Goal: Information Seeking & Learning: Learn about a topic

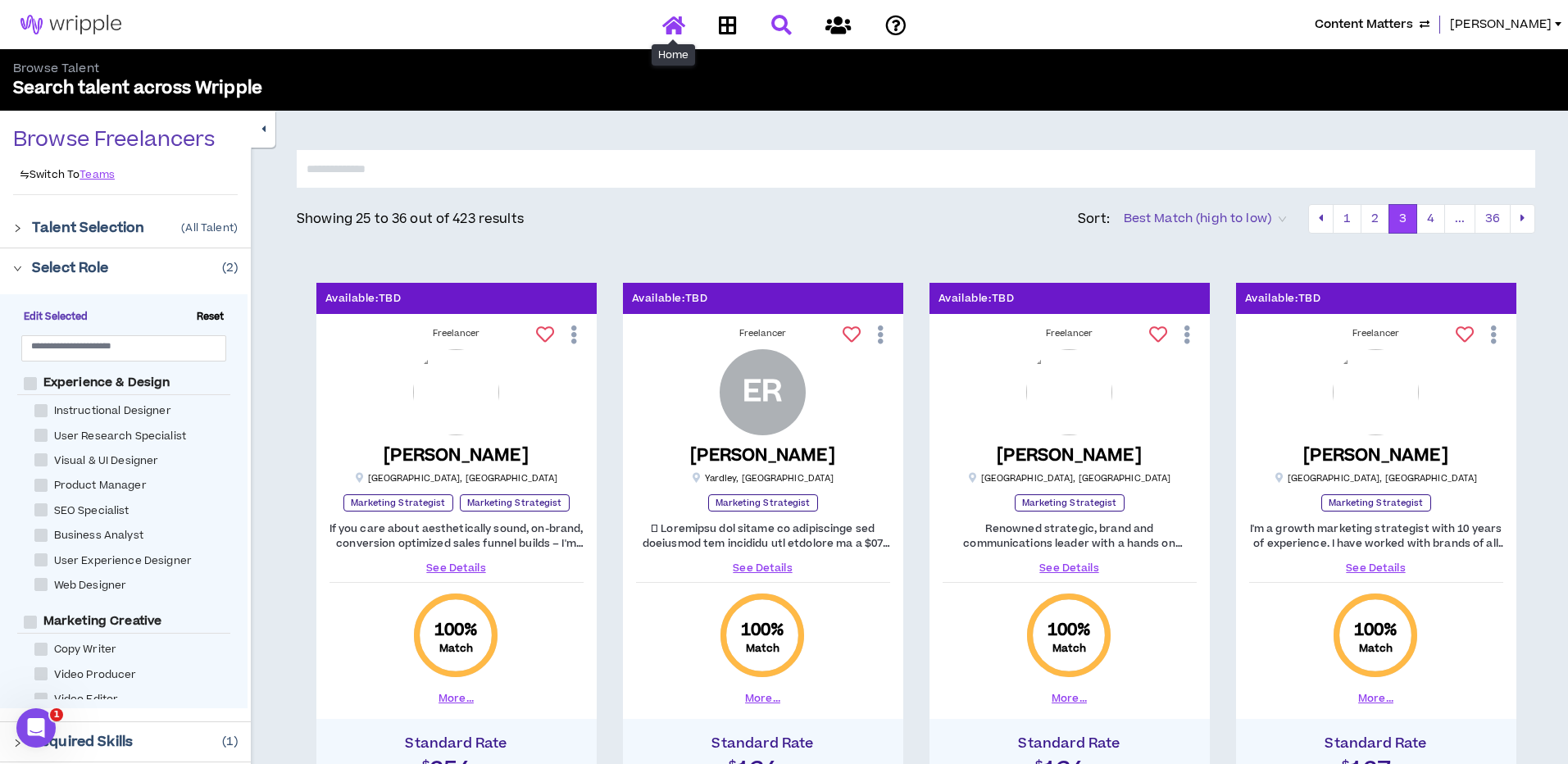
click at [680, 18] on icon at bounding box center [673, 25] width 23 height 21
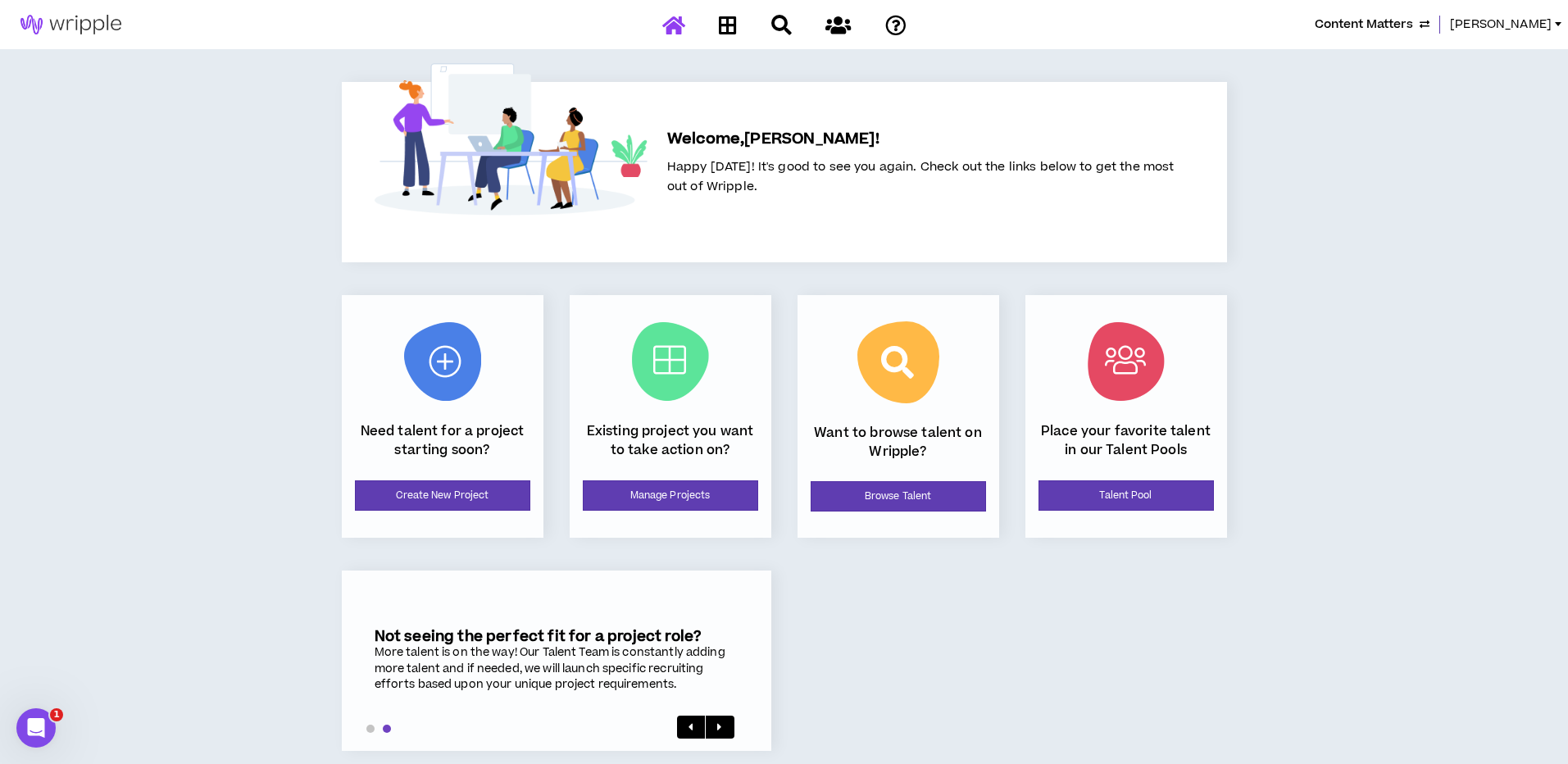
click at [1413, 28] on span "Content Matters" at bounding box center [1363, 25] width 98 height 18
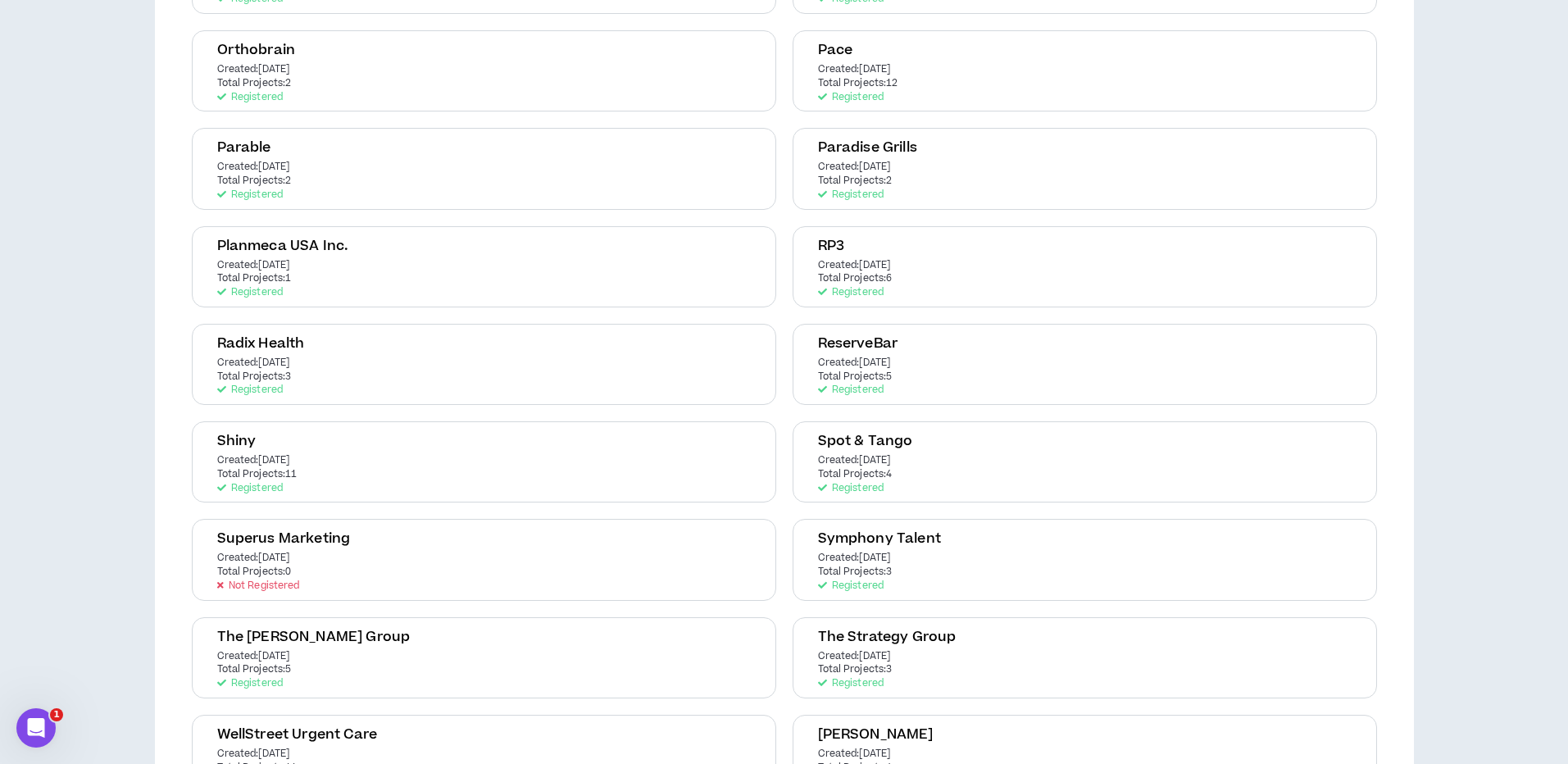
scroll to position [2199, 0]
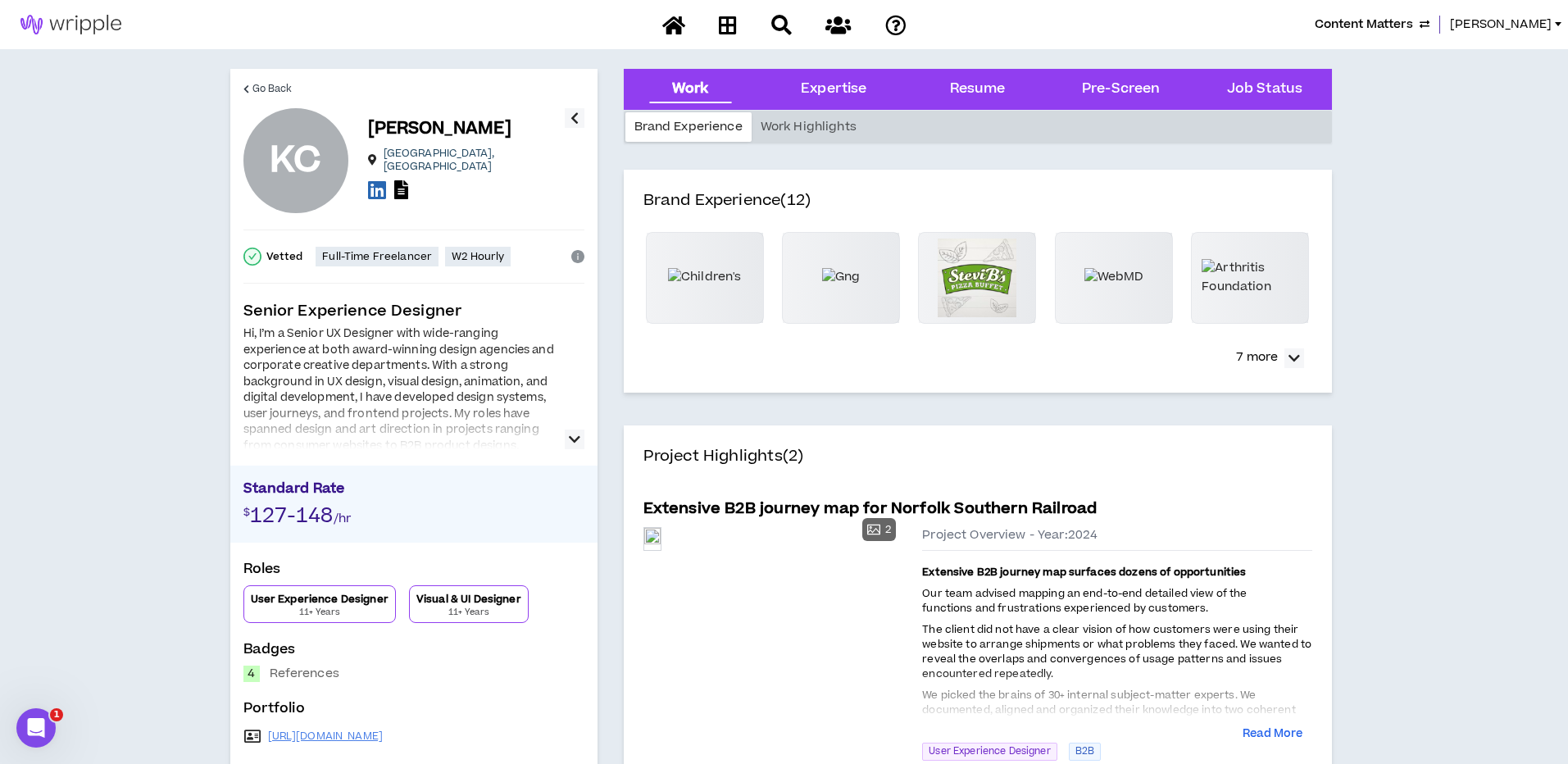
click at [375, 183] on icon at bounding box center [377, 190] width 18 height 21
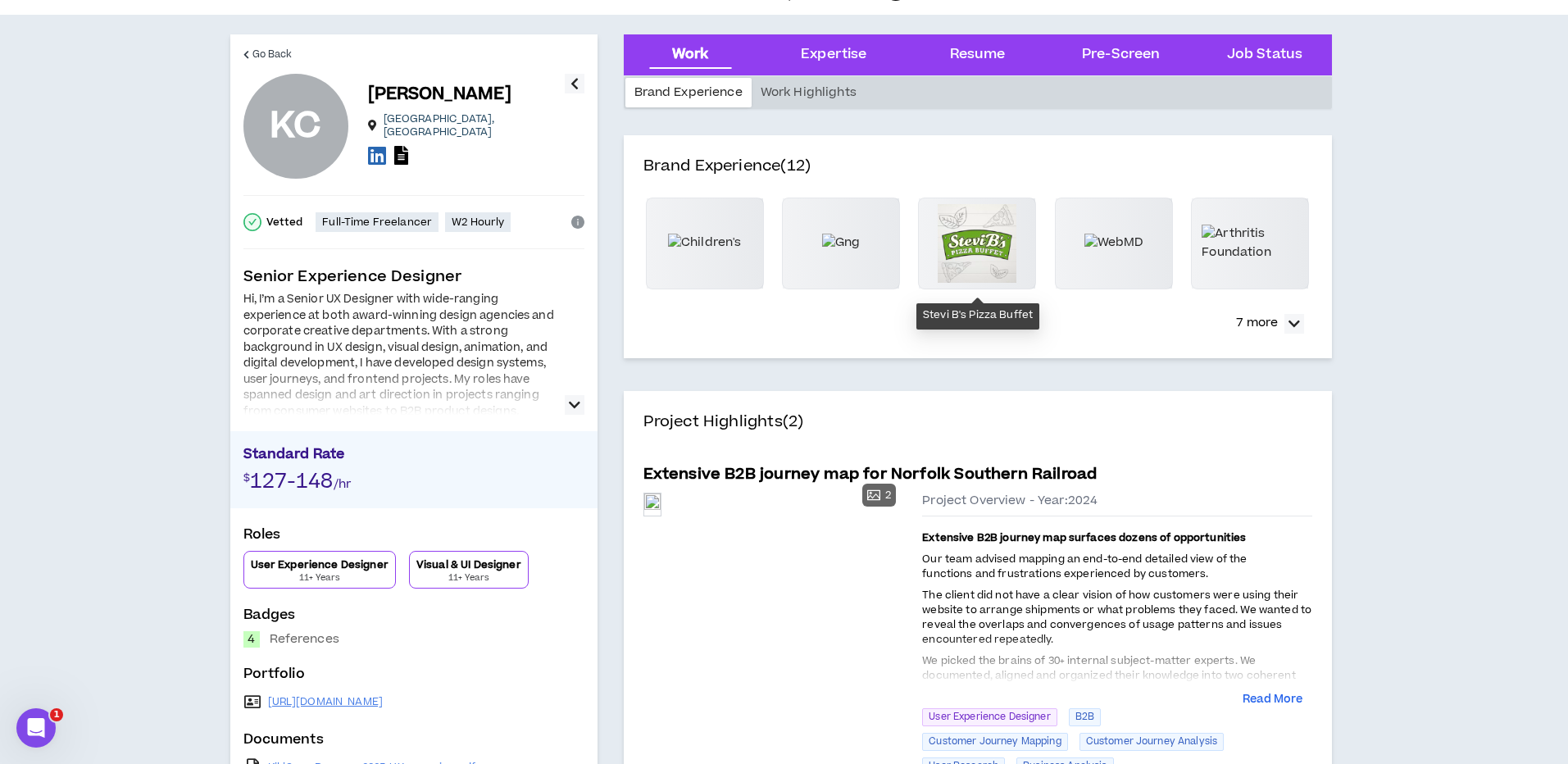
scroll to position [39, 0]
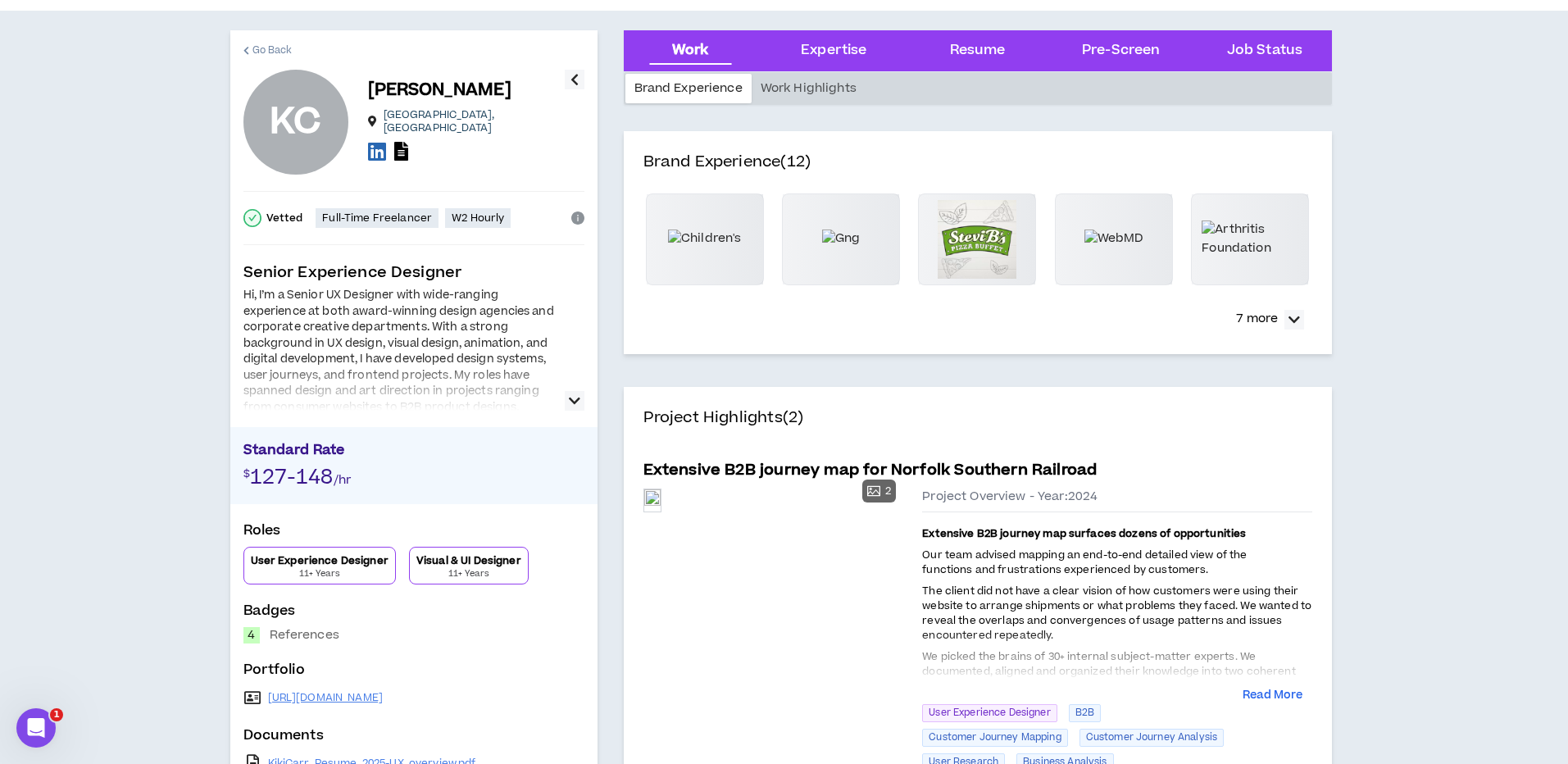
click at [269, 49] on span "Go Back" at bounding box center [272, 50] width 40 height 16
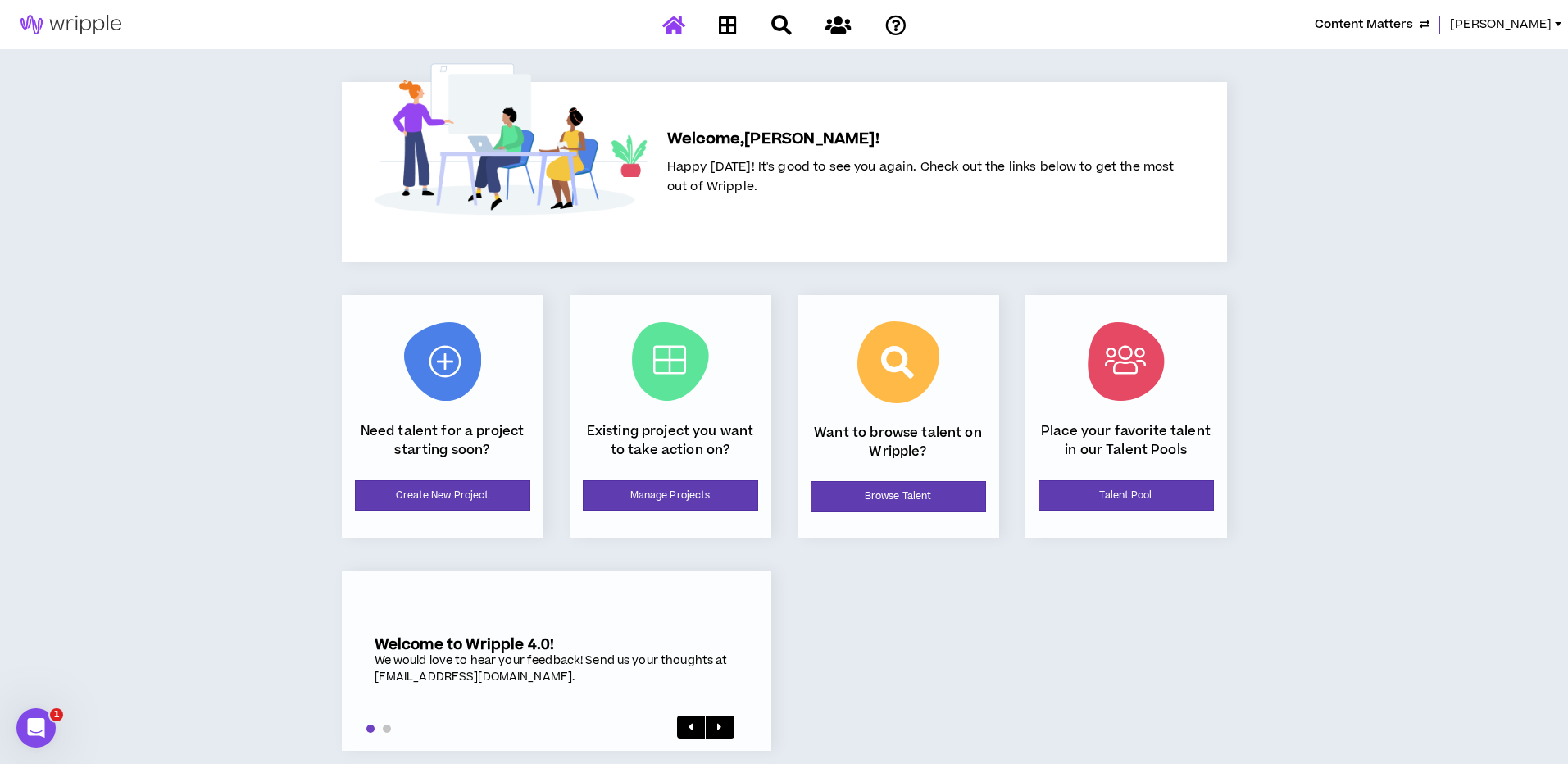
drag, startPoint x: 1528, startPoint y: 27, endPoint x: 1523, endPoint y: 43, distance: 16.8
click at [1528, 27] on span "[PERSON_NAME]" at bounding box center [1500, 25] width 102 height 18
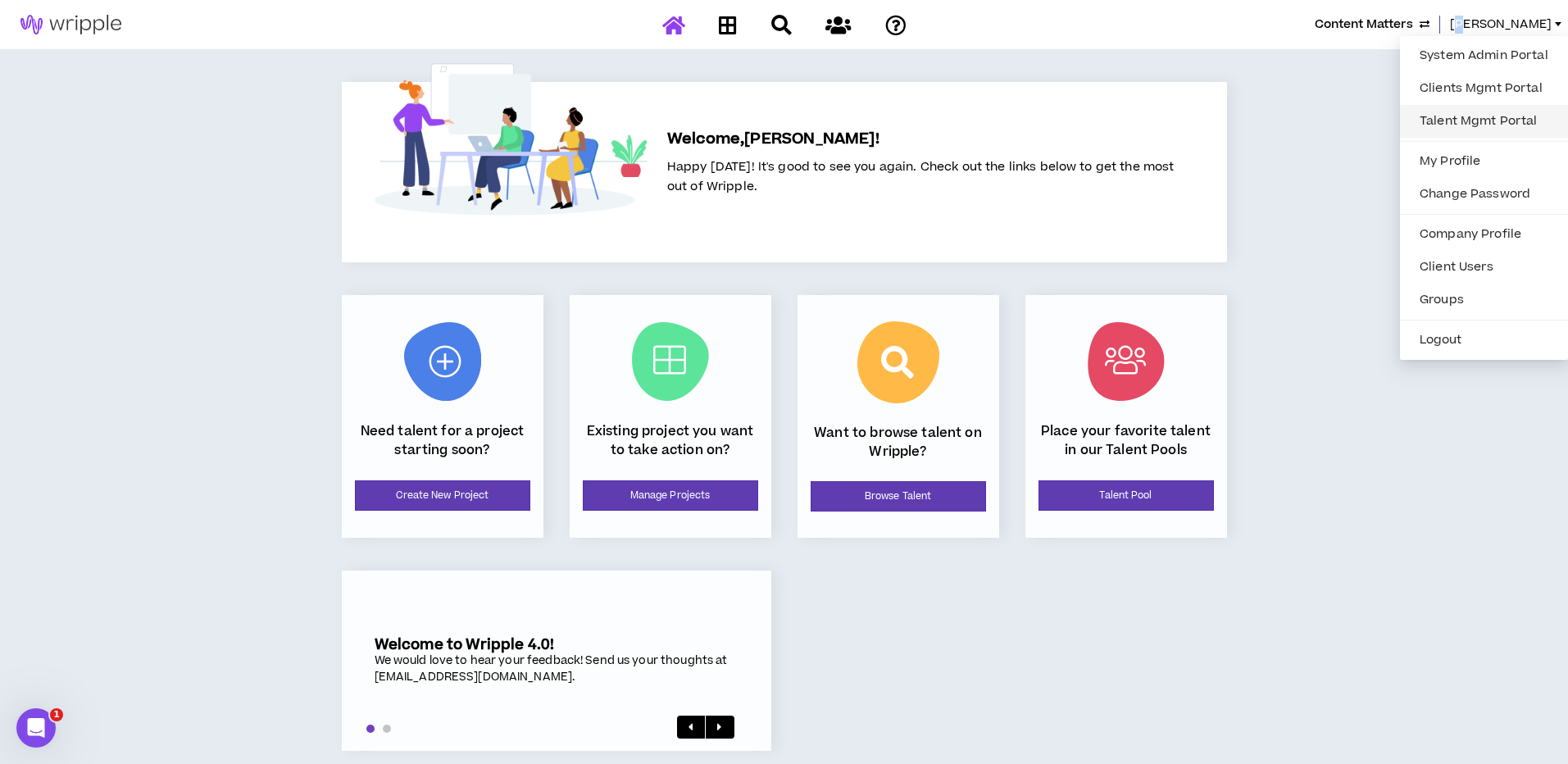
click at [1452, 112] on link "Talent Mgmt Portal" at bounding box center [1484, 121] width 149 height 25
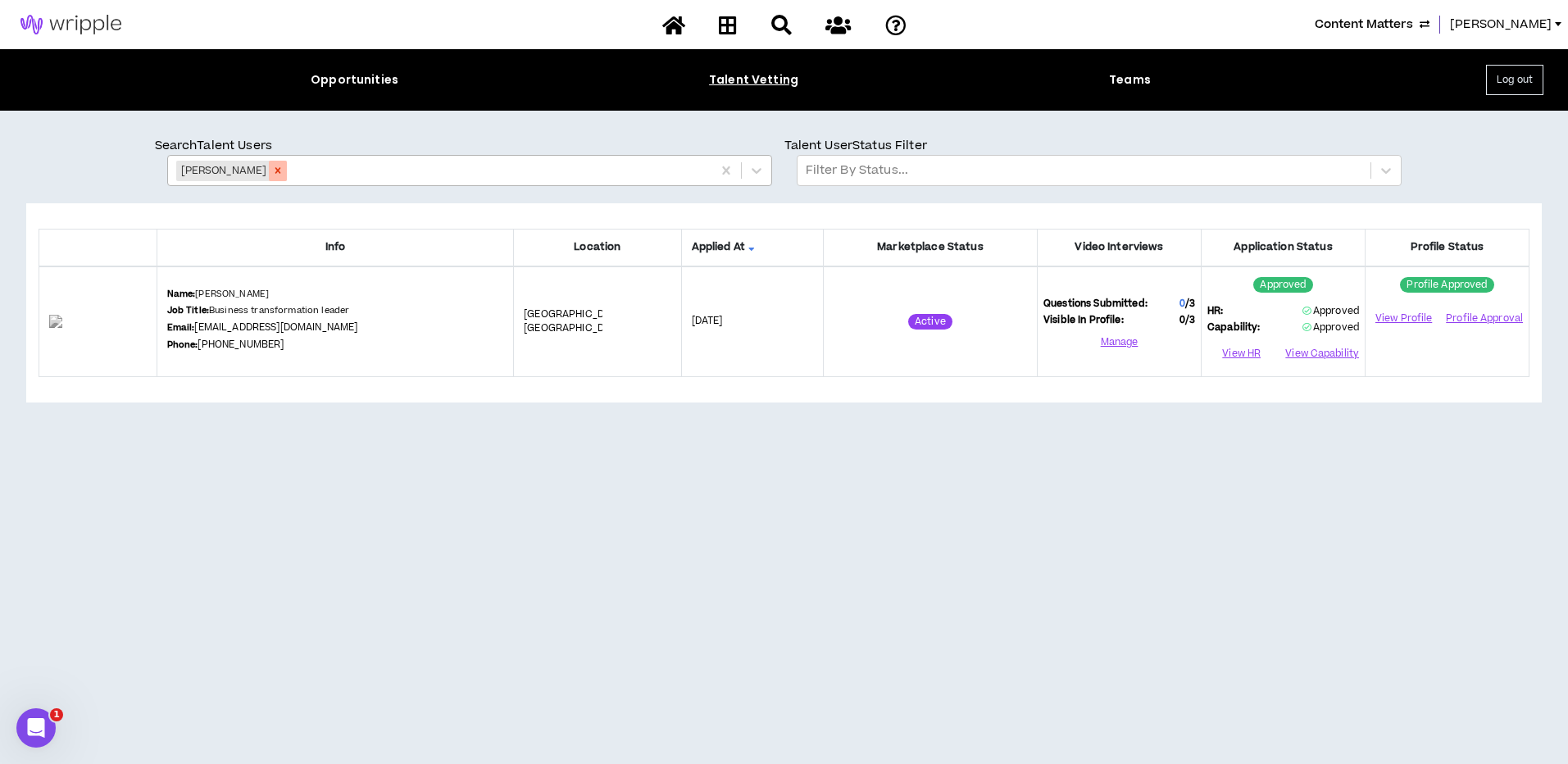
click at [272, 167] on icon "Remove Latoya Almond" at bounding box center [278, 171] width 12 height 12
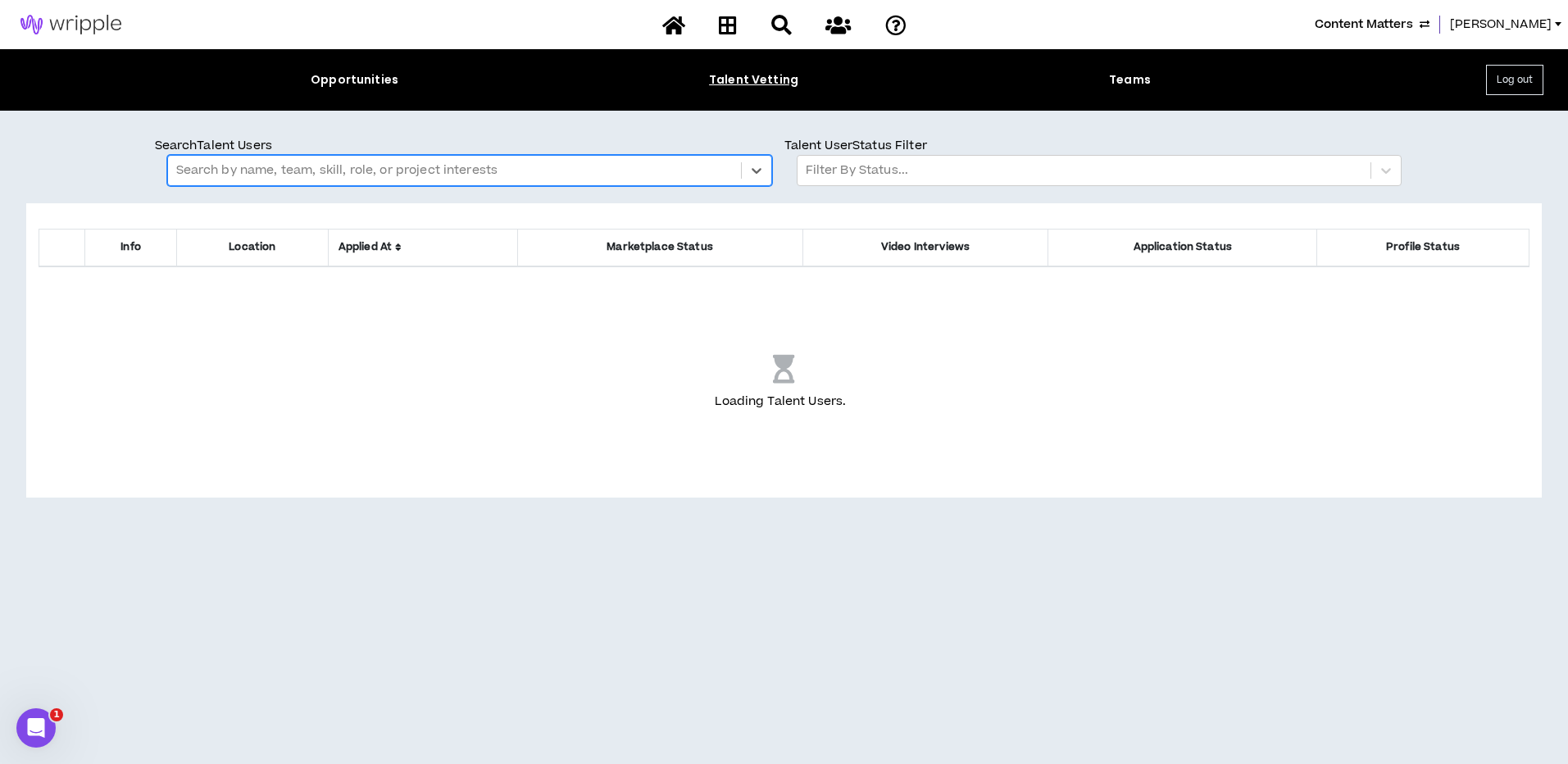
click at [275, 168] on div at bounding box center [455, 171] width 556 height 21
type input "**********"
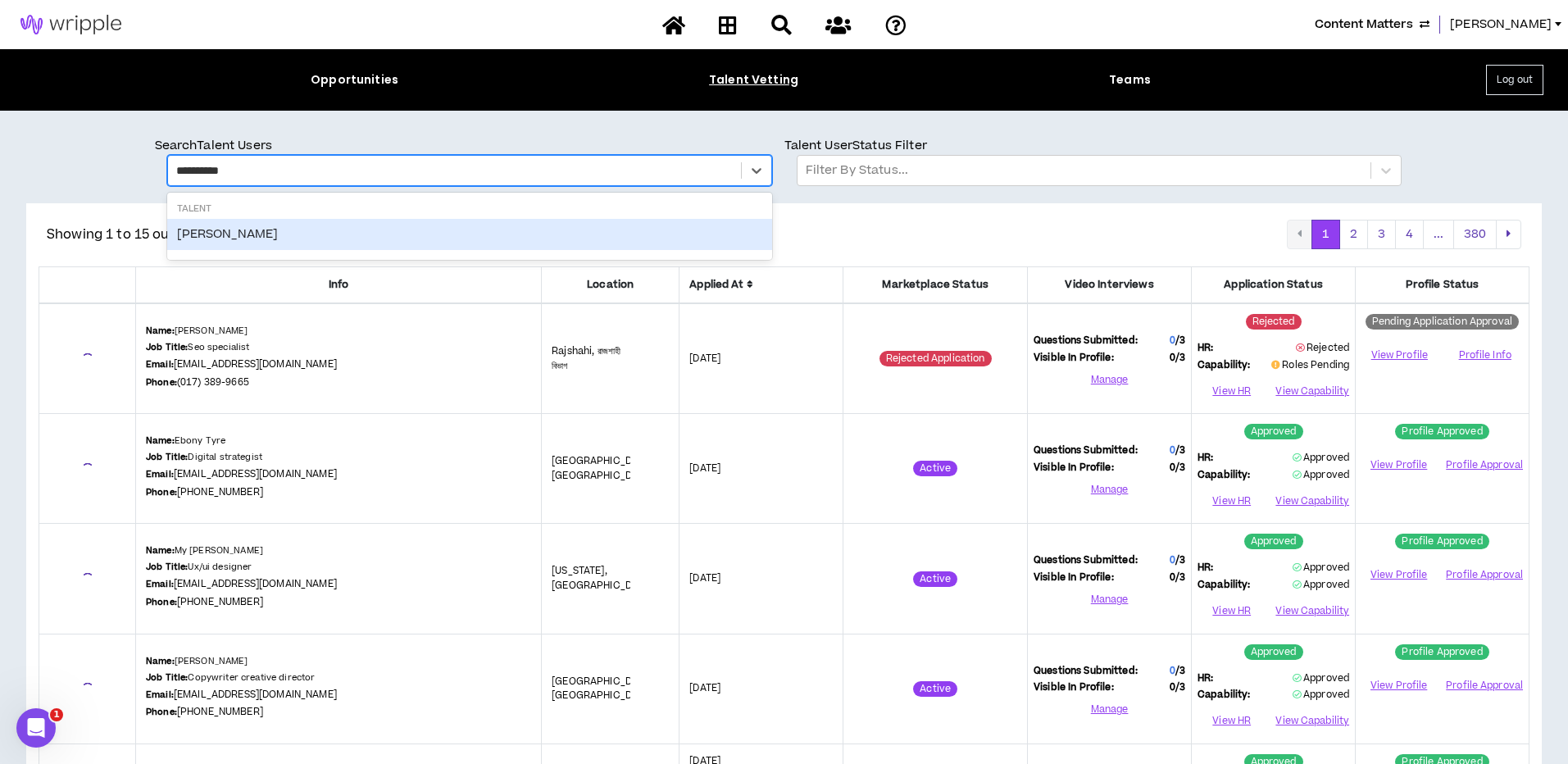
click at [205, 238] on div "Alexi Otis" at bounding box center [470, 234] width 605 height 31
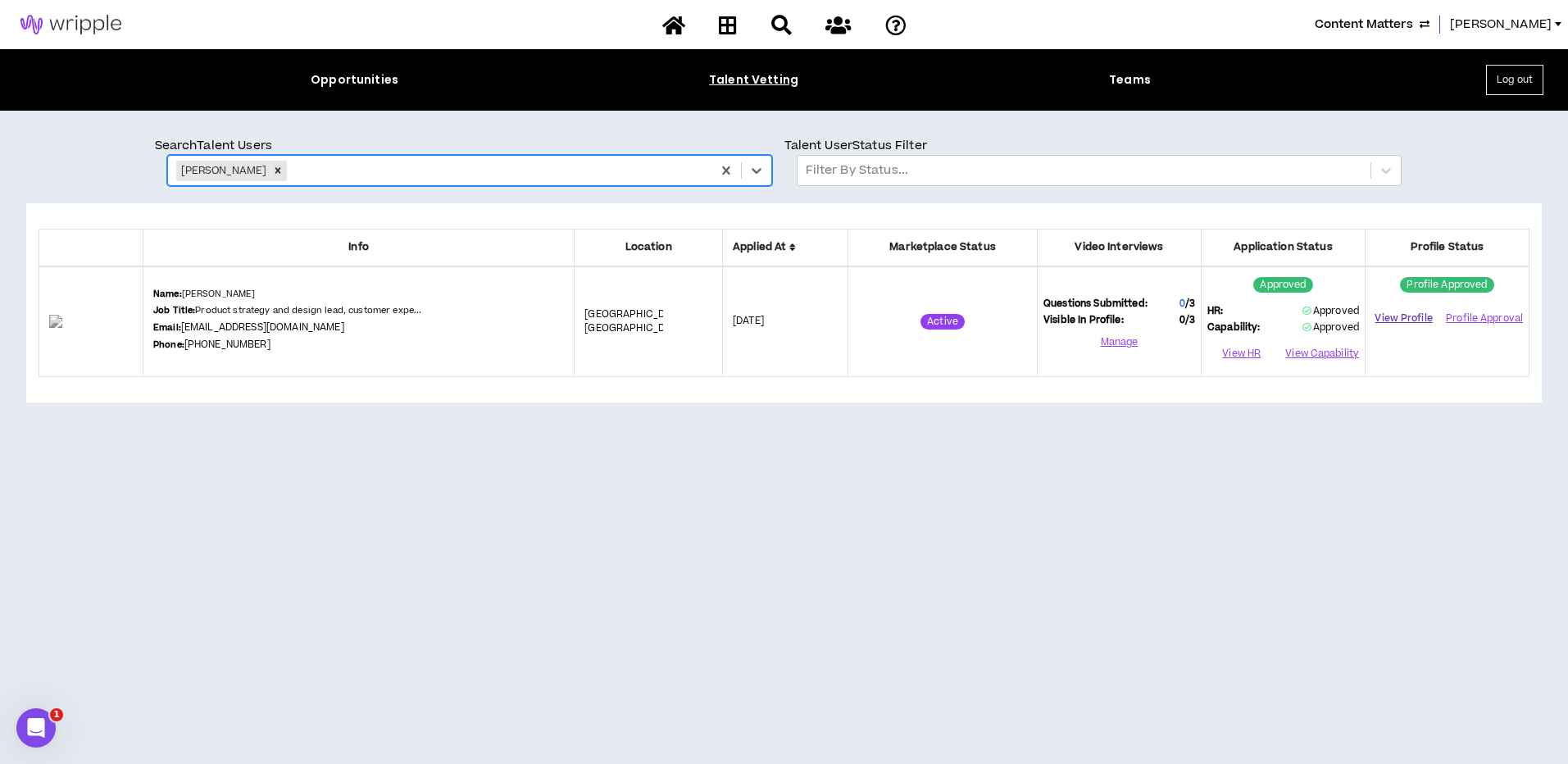
click at [1403, 320] on link "View Profile" at bounding box center [1404, 318] width 64 height 29
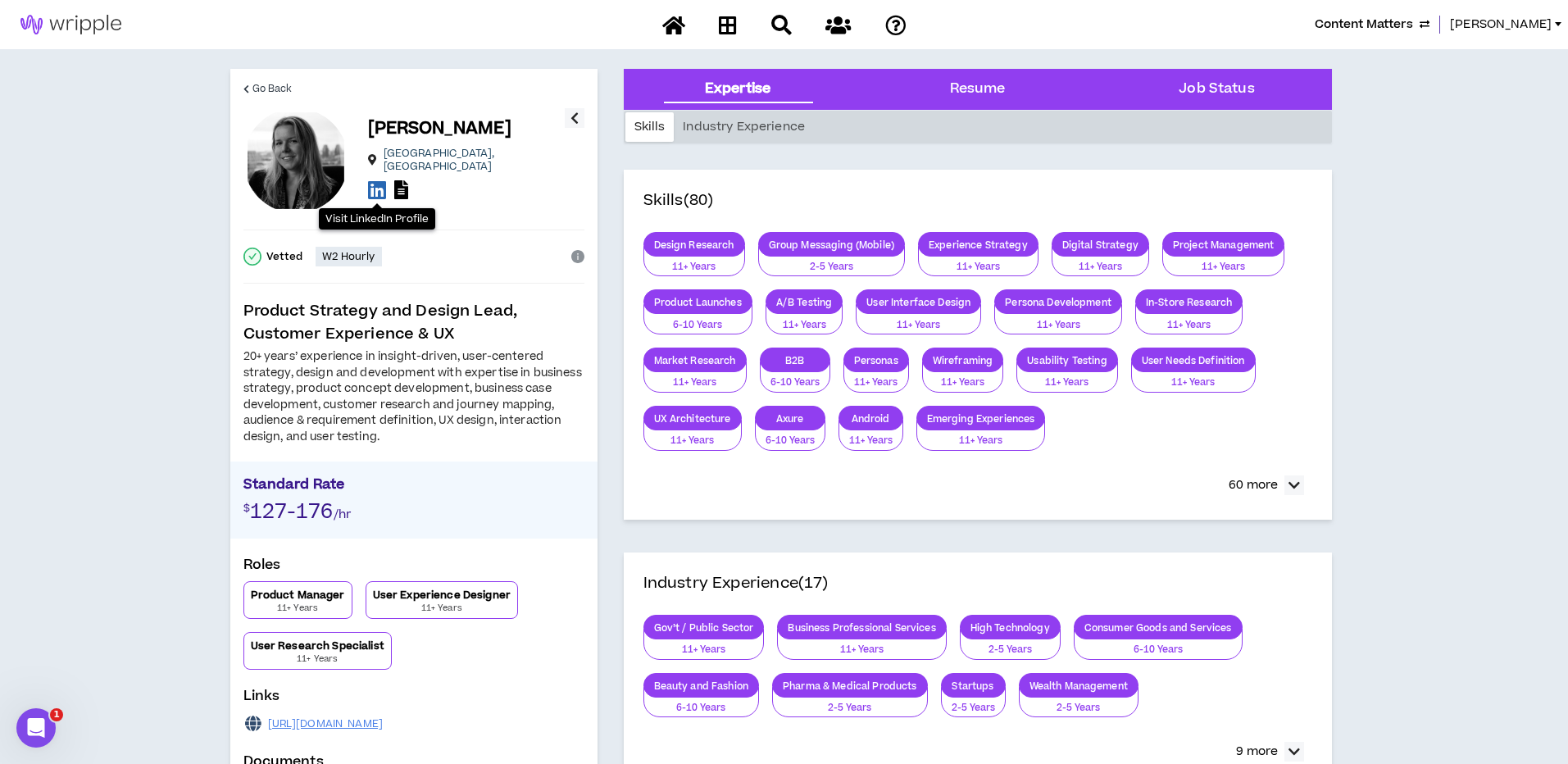
click at [381, 180] on icon at bounding box center [377, 190] width 18 height 21
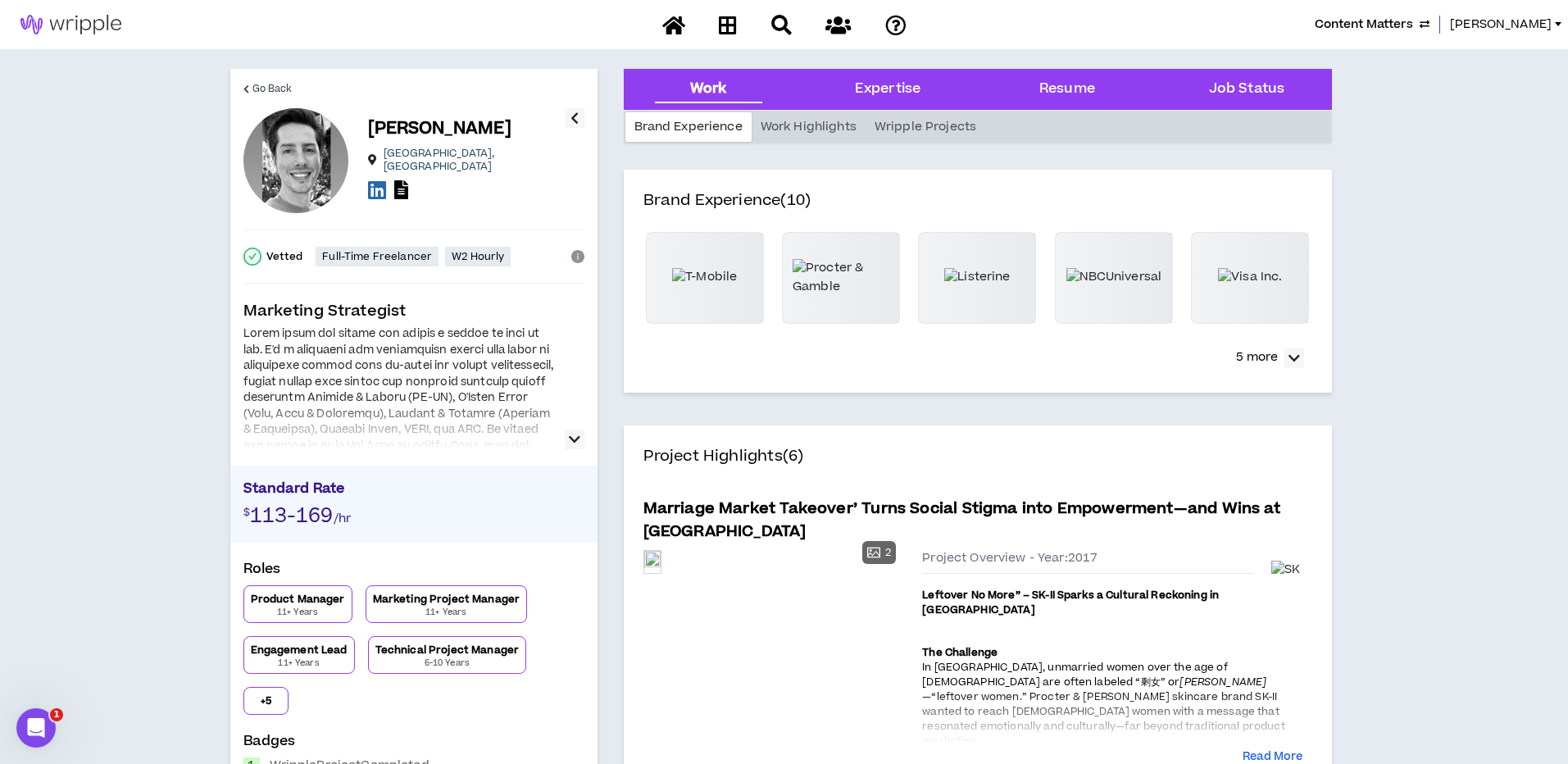
click at [371, 186] on icon at bounding box center [377, 190] width 18 height 21
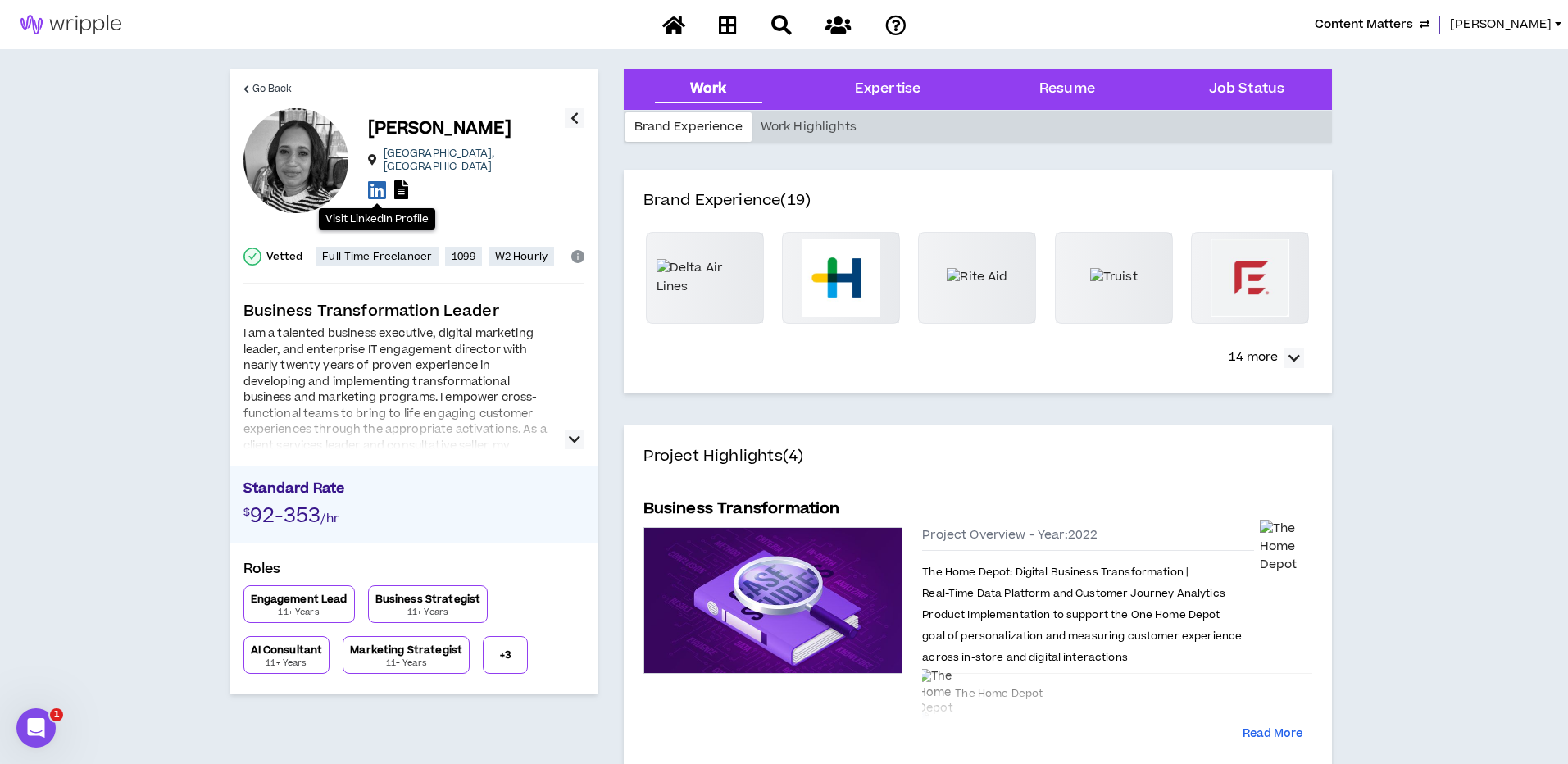
click at [377, 182] on icon at bounding box center [377, 190] width 18 height 21
click at [397, 180] on icon at bounding box center [401, 189] width 14 height 19
click at [1413, 21] on span "Content Matters" at bounding box center [1363, 25] width 98 height 18
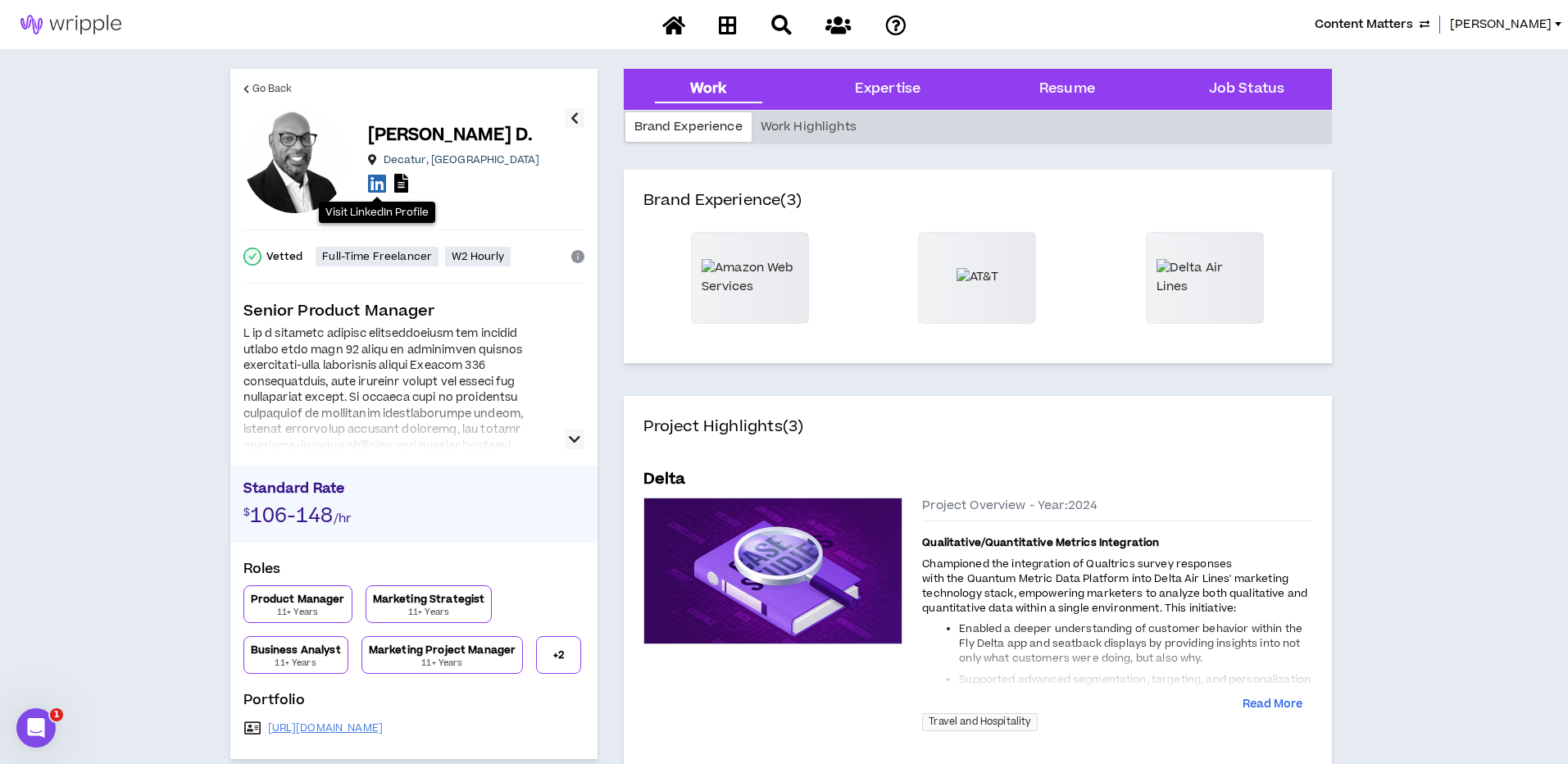
click at [377, 184] on icon at bounding box center [377, 183] width 18 height 21
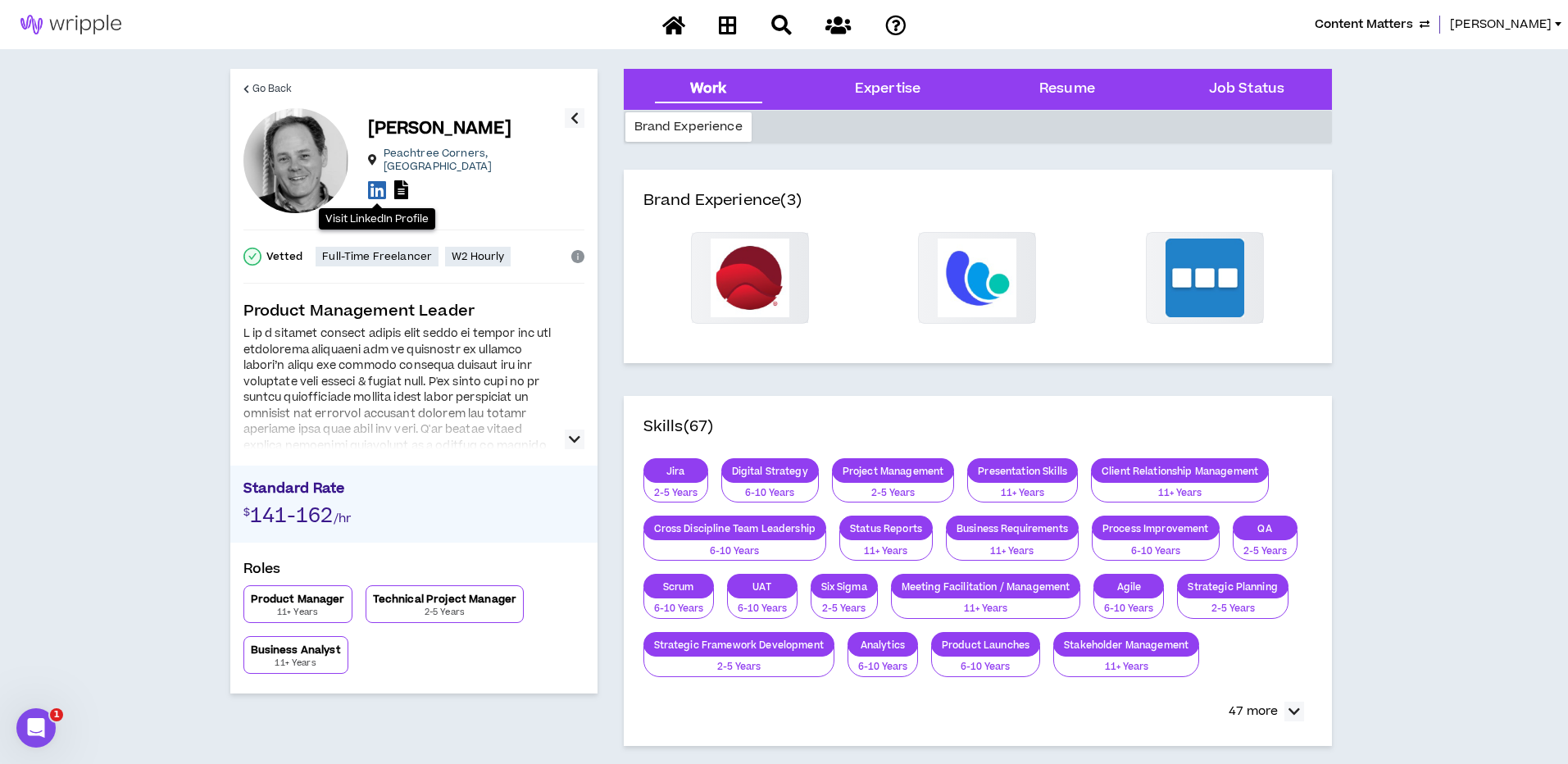
click at [375, 182] on icon at bounding box center [377, 190] width 18 height 21
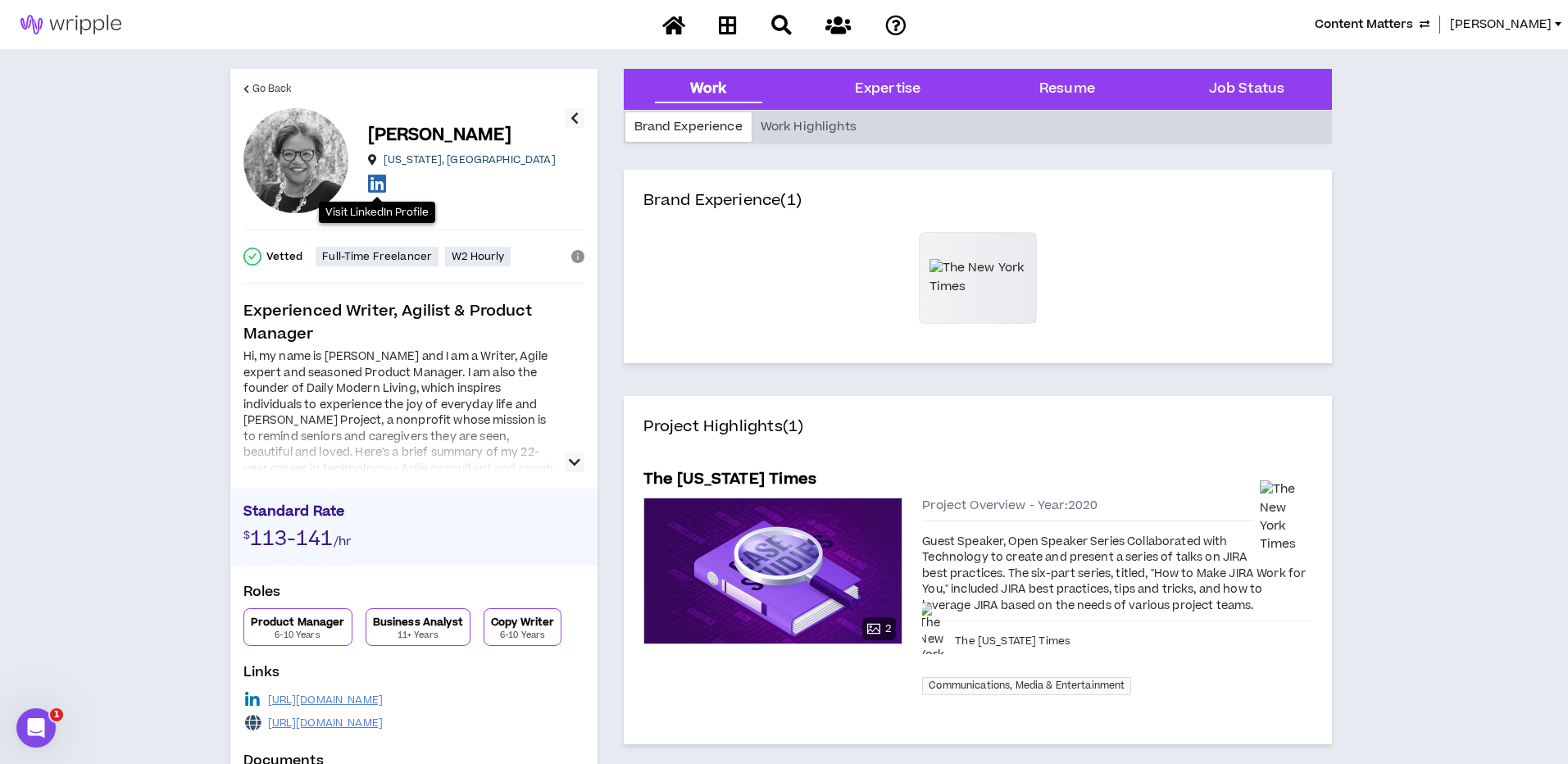
click at [376, 183] on icon at bounding box center [377, 183] width 18 height 21
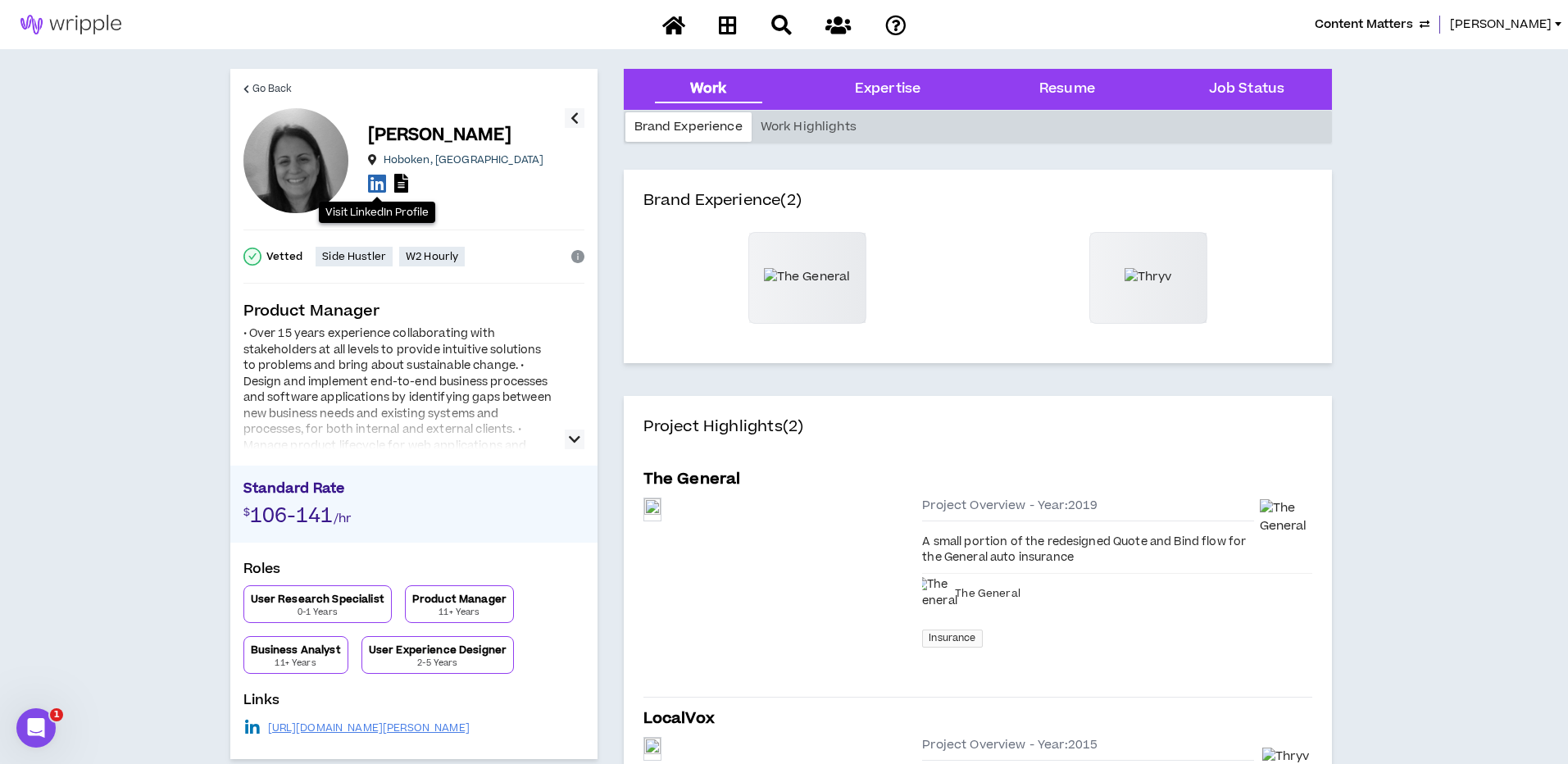
click at [375, 182] on icon at bounding box center [377, 183] width 18 height 21
